Goal: Task Accomplishment & Management: Complete application form

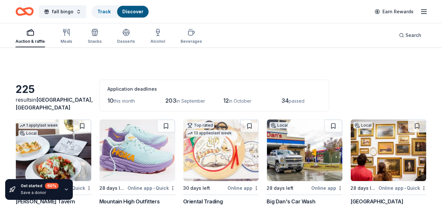
scroll to position [443, 0]
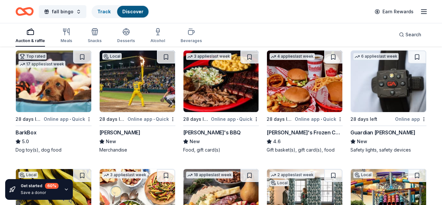
click at [432, 41] on div "Auction & raffle Meals Snacks Desserts Alcohol Beverages Search" at bounding box center [221, 35] width 442 height 24
click at [97, 32] on icon "button" at bounding box center [95, 32] width 8 height 8
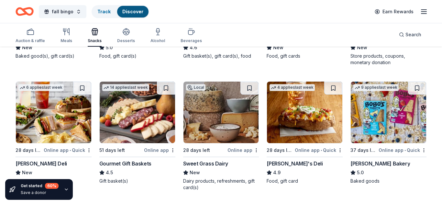
scroll to position [164, 0]
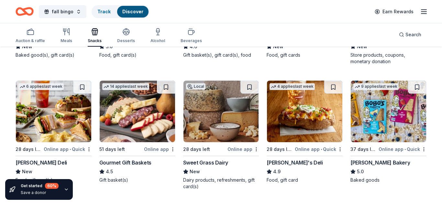
click at [214, 163] on div "Sweet Grass Dairy" at bounding box center [205, 162] width 45 height 8
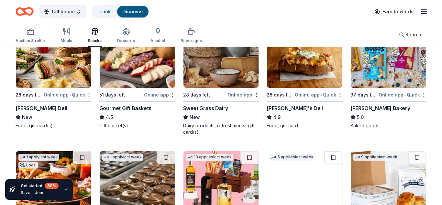
scroll to position [219, 0]
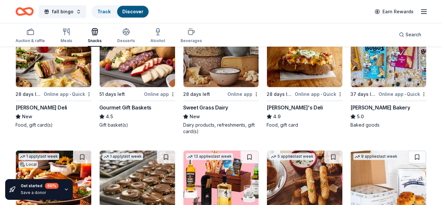
click at [287, 62] on img at bounding box center [304, 56] width 75 height 61
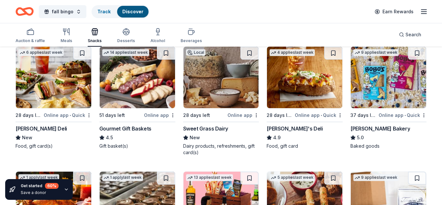
scroll to position [196, 0]
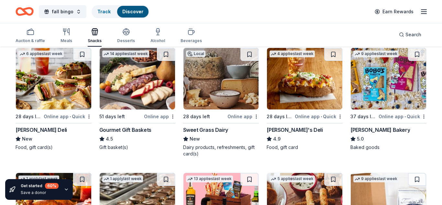
click at [377, 85] on img at bounding box center [387, 78] width 75 height 61
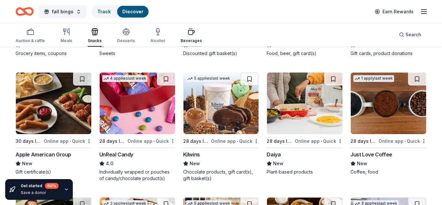
scroll to position [415, 0]
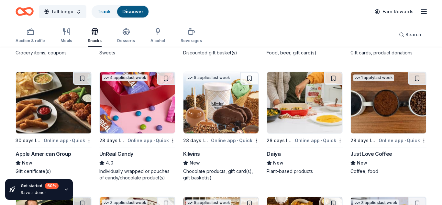
click at [147, 86] on img at bounding box center [137, 102] width 75 height 61
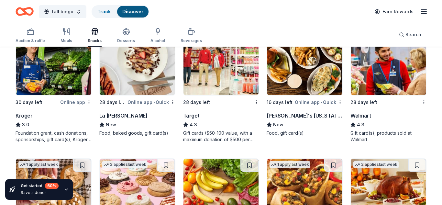
scroll to position [579, 0]
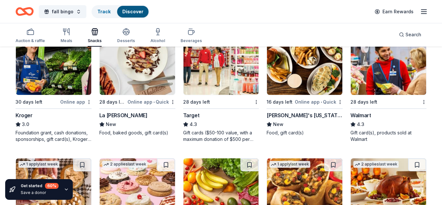
click at [315, 60] on img at bounding box center [304, 63] width 75 height 61
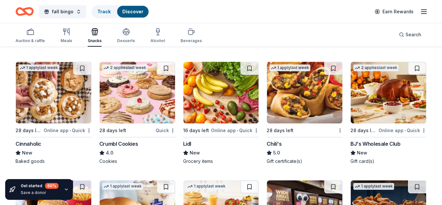
scroll to position [675, 0]
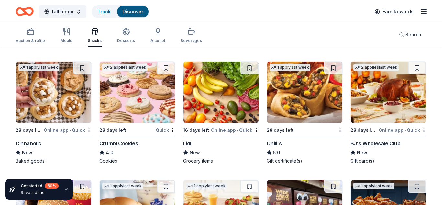
click at [56, 96] on img at bounding box center [53, 91] width 75 height 61
click at [138, 78] on img at bounding box center [137, 91] width 75 height 61
click at [222, 94] on img at bounding box center [220, 91] width 75 height 61
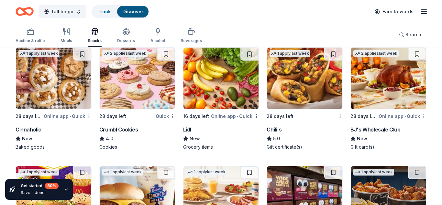
scroll to position [691, 0]
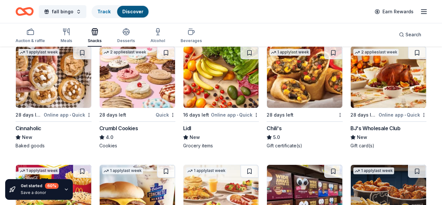
click at [290, 88] on img at bounding box center [304, 76] width 75 height 61
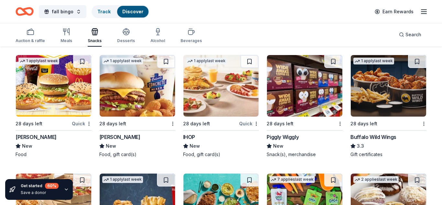
scroll to position [801, 0]
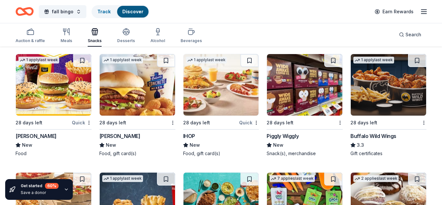
click at [44, 87] on img at bounding box center [53, 84] width 75 height 61
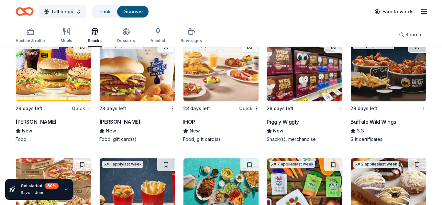
scroll to position [818, 0]
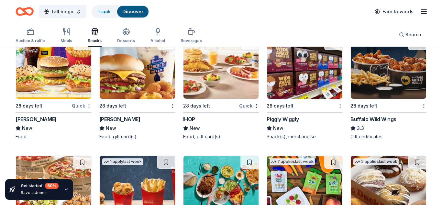
click at [214, 82] on img at bounding box center [220, 67] width 75 height 61
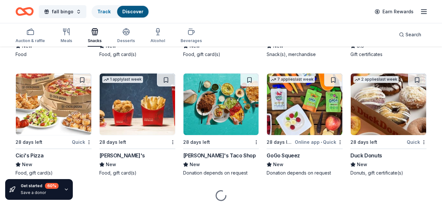
scroll to position [901, 0]
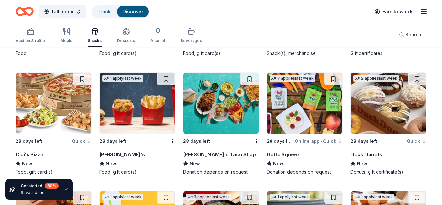
click at [294, 109] on img at bounding box center [304, 102] width 75 height 61
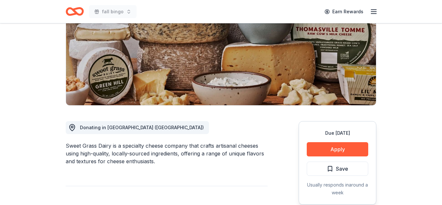
scroll to position [92, 0]
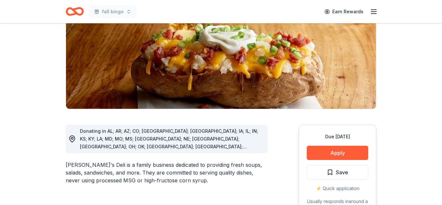
scroll to position [88, 0]
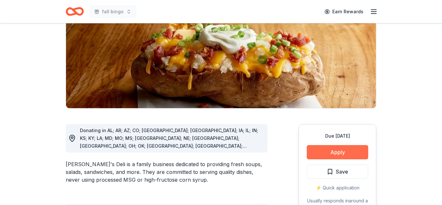
click at [321, 152] on button "Apply" at bounding box center [336, 152] width 61 height 14
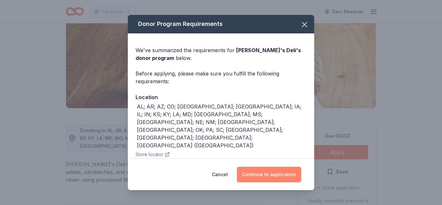
click at [269, 170] on button "Continue to application" at bounding box center [269, 174] width 64 height 16
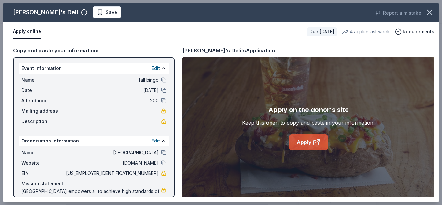
click at [307, 144] on link "Apply" at bounding box center [308, 142] width 39 height 16
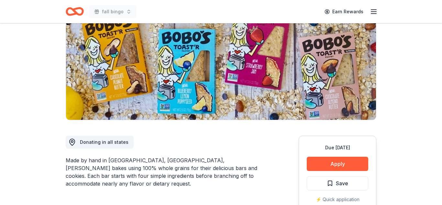
scroll to position [93, 0]
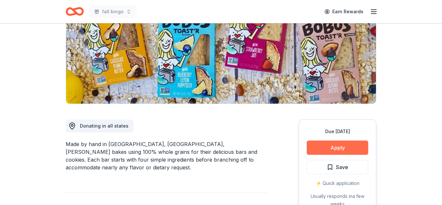
click at [345, 142] on button "Apply" at bounding box center [336, 147] width 61 height 14
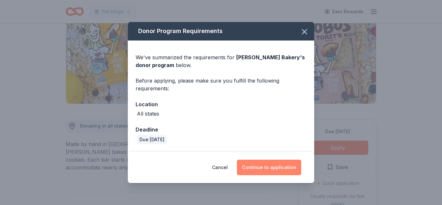
click at [259, 170] on button "Continue to application" at bounding box center [269, 167] width 64 height 16
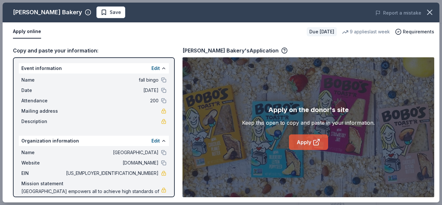
click at [312, 137] on link "Apply" at bounding box center [308, 142] width 39 height 16
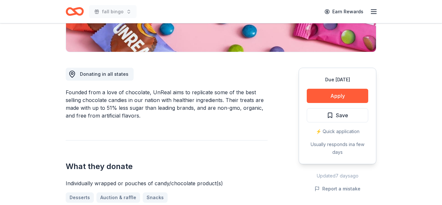
scroll to position [147, 0]
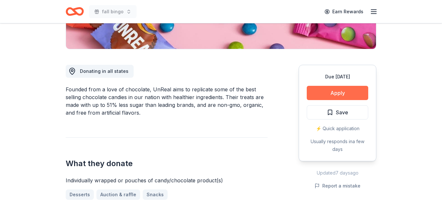
click at [337, 90] on button "Apply" at bounding box center [336, 93] width 61 height 14
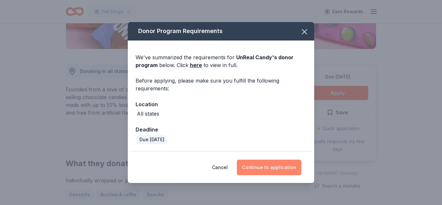
click at [270, 169] on button "Continue to application" at bounding box center [269, 167] width 64 height 16
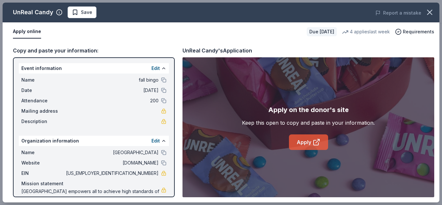
click at [297, 142] on link "Apply" at bounding box center [308, 142] width 39 height 16
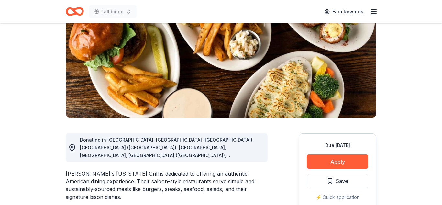
scroll to position [80, 0]
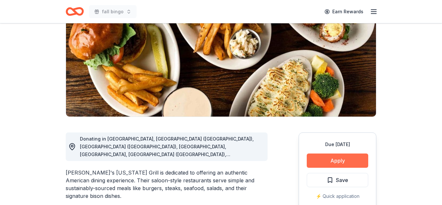
click at [325, 160] on button "Apply" at bounding box center [336, 160] width 61 height 14
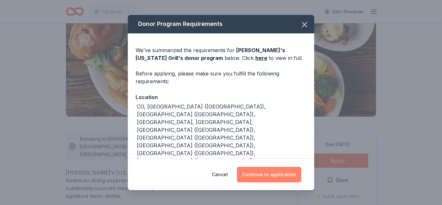
click at [269, 174] on button "Continue to application" at bounding box center [269, 174] width 64 height 16
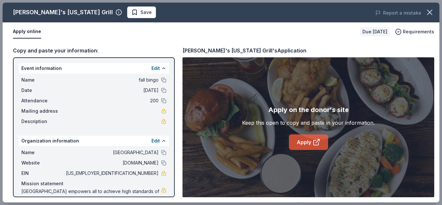
click at [304, 144] on link "Apply" at bounding box center [308, 142] width 39 height 16
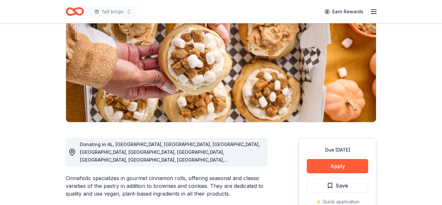
scroll to position [77, 0]
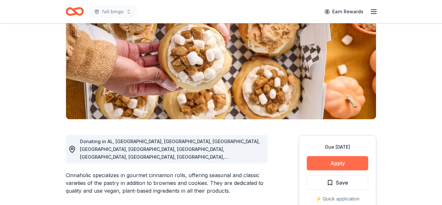
click at [339, 161] on button "Apply" at bounding box center [336, 163] width 61 height 14
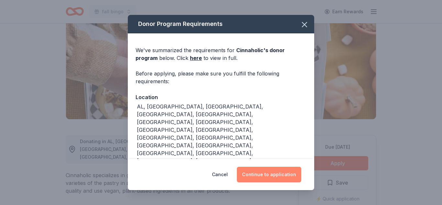
click at [268, 175] on button "Continue to application" at bounding box center [269, 174] width 64 height 16
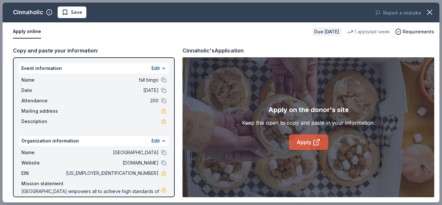
click at [313, 141] on icon at bounding box center [315, 142] width 5 height 5
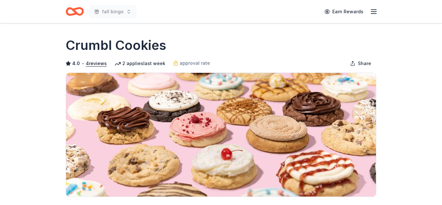
scroll to position [111, 0]
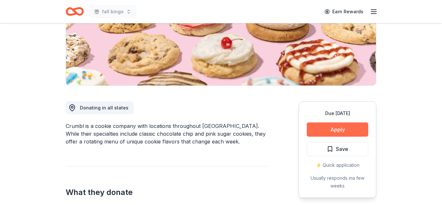
click at [322, 131] on button "Apply" at bounding box center [336, 129] width 61 height 14
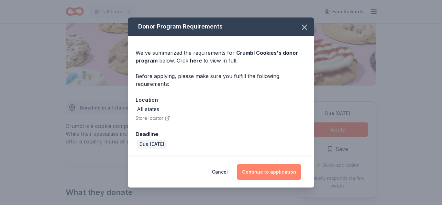
click at [275, 169] on button "Continue to application" at bounding box center [269, 172] width 64 height 16
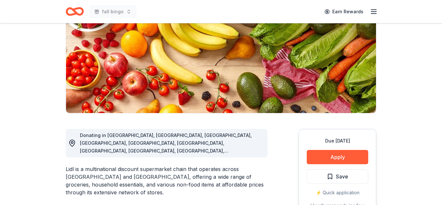
scroll to position [84, 0]
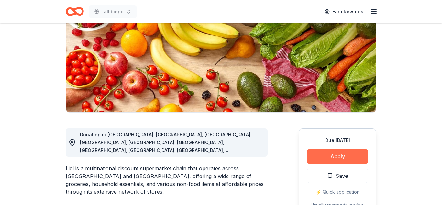
click at [327, 155] on button "Apply" at bounding box center [336, 156] width 61 height 14
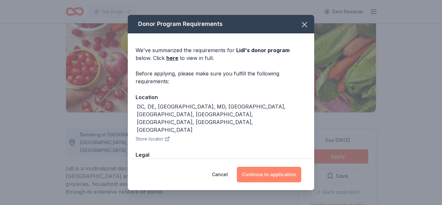
click at [267, 172] on button "Continue to application" at bounding box center [269, 174] width 64 height 16
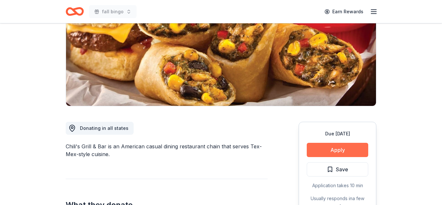
scroll to position [91, 0]
click at [334, 150] on button "Apply" at bounding box center [336, 150] width 61 height 14
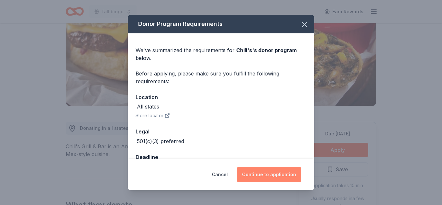
click at [270, 176] on button "Continue to application" at bounding box center [269, 174] width 64 height 16
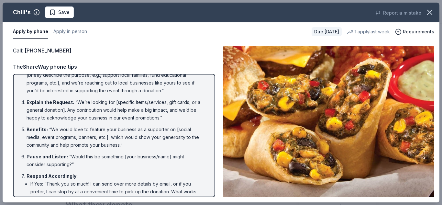
scroll to position [0, 0]
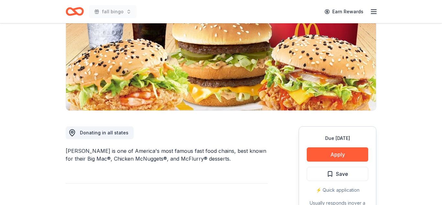
scroll to position [87, 0]
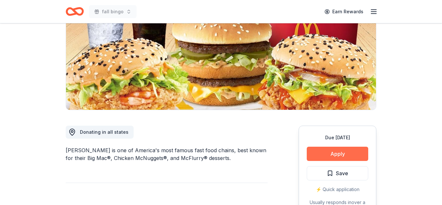
click at [341, 150] on button "Apply" at bounding box center [336, 153] width 61 height 14
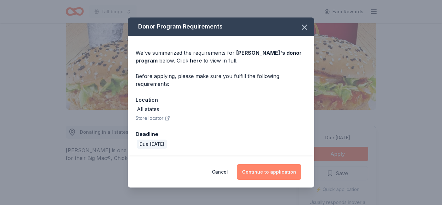
click at [268, 173] on button "Continue to application" at bounding box center [269, 172] width 64 height 16
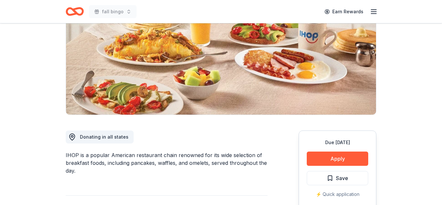
scroll to position [83, 0]
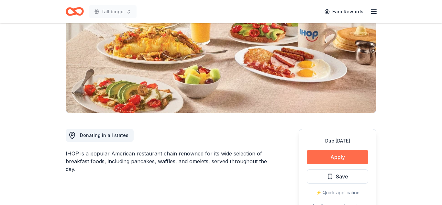
click at [332, 155] on button "Apply" at bounding box center [336, 157] width 61 height 14
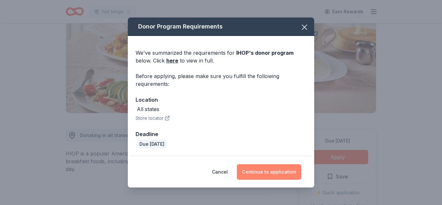
click at [292, 171] on button "Continue to application" at bounding box center [269, 172] width 64 height 16
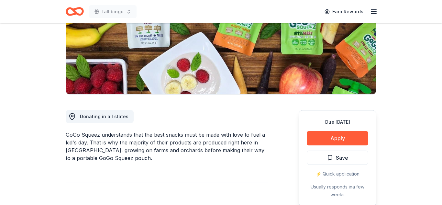
scroll to position [110, 0]
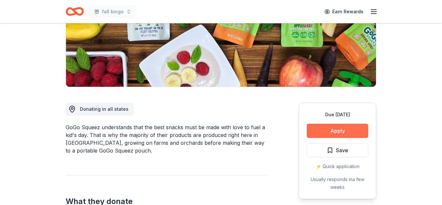
click at [342, 132] on button "Apply" at bounding box center [336, 130] width 61 height 14
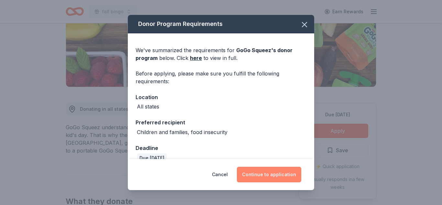
click at [265, 172] on button "Continue to application" at bounding box center [269, 174] width 64 height 16
